Goal: Information Seeking & Learning: Learn about a topic

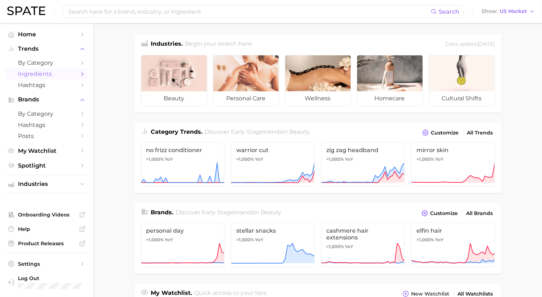
scroll to position [36, 0]
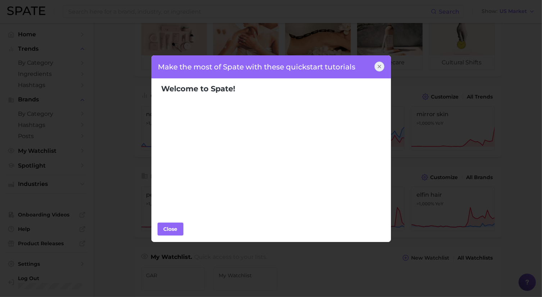
click at [383, 66] on div at bounding box center [379, 66] width 10 height 10
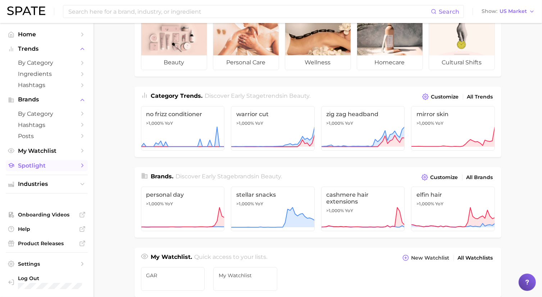
click at [23, 163] on span "Spotlight" at bounding box center [47, 165] width 58 height 7
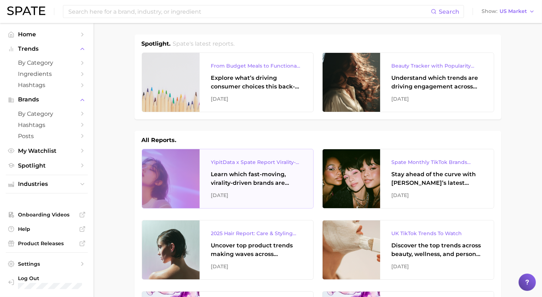
click at [227, 180] on div "Learn which fast-moving, virality-driven brands are leading the pack, the risks…" at bounding box center [256, 178] width 91 height 17
click at [81, 163] on icon "Sidebar" at bounding box center [82, 165] width 6 height 6
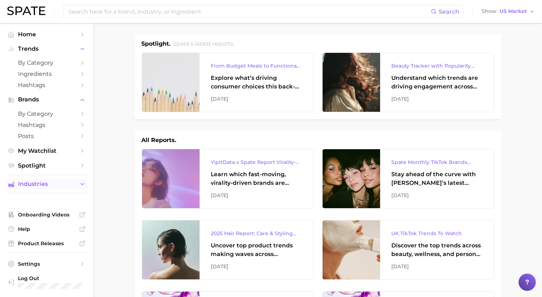
click at [84, 184] on icon "Sidebar" at bounding box center [82, 184] width 6 height 6
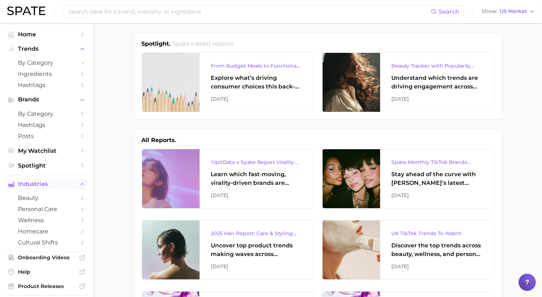
click at [79, 187] on icon "Sidebar" at bounding box center [82, 184] width 6 height 6
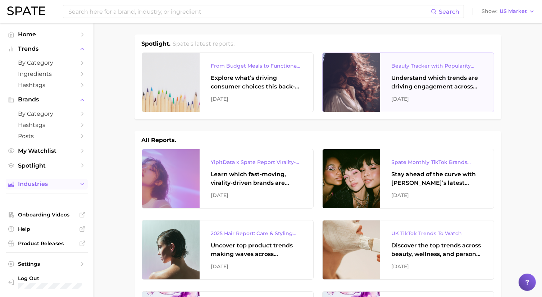
click at [419, 80] on div "Understand which trends are driving engagement across platforms in the skin, ha…" at bounding box center [437, 82] width 91 height 17
